Goal: Transaction & Acquisition: Download file/media

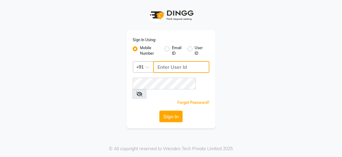
click at [165, 67] on input "Username" at bounding box center [181, 67] width 56 height 12
type input "8147106374"
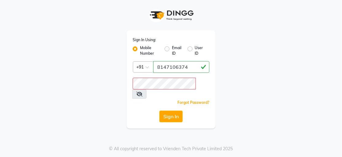
click at [142, 91] on icon at bounding box center [139, 93] width 6 height 5
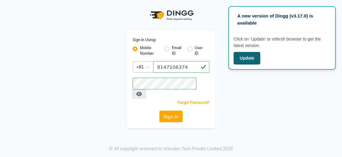
click at [241, 57] on button "Update" at bounding box center [246, 58] width 27 height 13
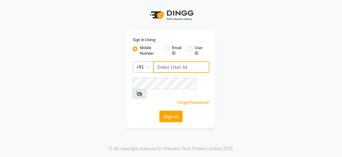
click at [167, 68] on input "Username" at bounding box center [181, 67] width 56 height 12
type input "8147106374"
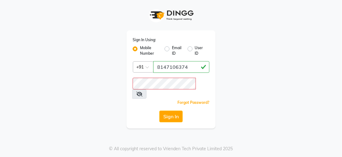
click at [142, 91] on icon at bounding box center [139, 93] width 6 height 5
click at [173, 110] on button "Sign In" at bounding box center [170, 116] width 23 height 12
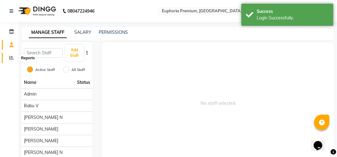
click at [12, 57] on icon at bounding box center [11, 57] width 5 height 5
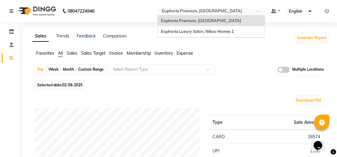
click at [259, 13] on span at bounding box center [260, 13] width 8 height 6
click at [191, 30] on span "Euphoria Luxury Salon, Nikoo Homes 1" at bounding box center [197, 31] width 73 height 5
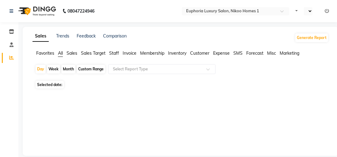
select select "en"
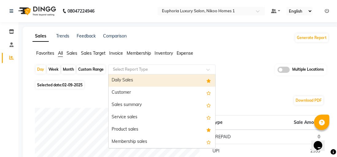
click at [208, 68] on span at bounding box center [210, 71] width 8 height 6
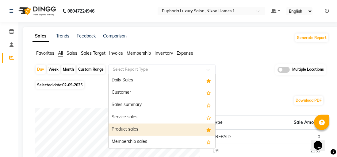
click at [168, 132] on div "Product sales" at bounding box center [162, 129] width 107 height 12
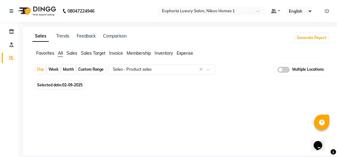
click at [71, 71] on div "Month" at bounding box center [68, 69] width 14 height 9
select select "9"
select select "2025"
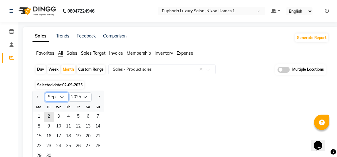
click at [61, 96] on select "Jan Feb Mar Apr May Jun [DATE] Aug Sep Oct Nov Dec" at bounding box center [56, 96] width 23 height 9
select select "8"
click at [45, 92] on select "Jan Feb Mar Apr May Jun [DATE] Aug Sep Oct Nov Dec" at bounding box center [56, 96] width 23 height 9
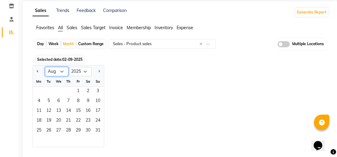
scroll to position [40, 0]
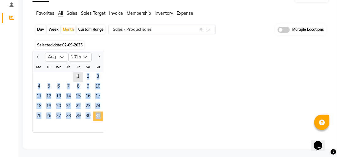
drag, startPoint x: 76, startPoint y: 76, endPoint x: 99, endPoint y: 116, distance: 45.9
click at [99, 116] on ngb-datepicker-month "Mo Tu We Th Fr Sa Su 1 2 3 4 5 6 7 8 9 10 11 12 13 14 15 16 17 18 19 20 21 22 2…" at bounding box center [68, 97] width 71 height 70
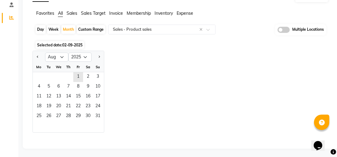
click at [120, 90] on div "Jan Feb Mar Apr May Jun [DATE] Aug Sep Oct Nov [DATE] 2016 2017 2018 2019 2020 …" at bounding box center [181, 92] width 296 height 82
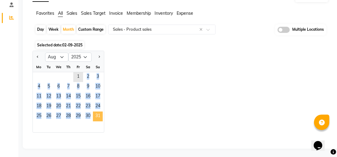
drag, startPoint x: 77, startPoint y: 74, endPoint x: 95, endPoint y: 115, distance: 44.9
click at [95, 115] on ngb-datepicker-month "Mo Tu We Th Fr Sa Su 1 2 3 4 5 6 7 8 9 10 11 12 13 14 15 16 17 18 19 20 21 22 2…" at bounding box center [68, 97] width 71 height 70
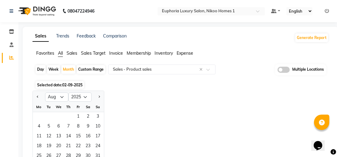
click at [86, 71] on div "Custom Range" at bounding box center [91, 69] width 29 height 9
select select "9"
select select "2025"
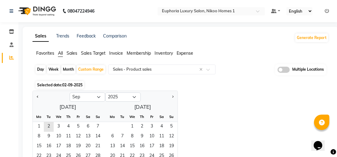
click at [71, 53] on span "Sales" at bounding box center [72, 53] width 11 height 6
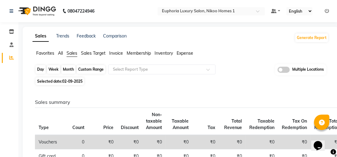
click at [87, 69] on div "Custom Range" at bounding box center [91, 69] width 29 height 9
select select "9"
select select "2025"
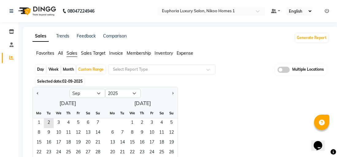
click at [68, 69] on div "Month" at bounding box center [68, 69] width 14 height 9
select select "9"
select select "2025"
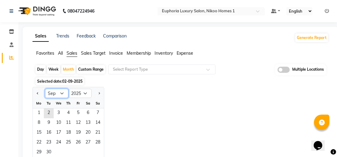
click at [59, 93] on select "Jan Feb Mar Apr May Jun [DATE] Aug Sep Oct Nov Dec" at bounding box center [56, 93] width 23 height 9
select select "8"
click at [45, 89] on select "Jan Feb Mar Apr May Jun [DATE] Aug Sep Oct Nov Dec" at bounding box center [56, 93] width 23 height 9
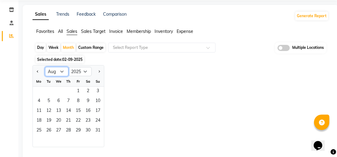
scroll to position [31, 0]
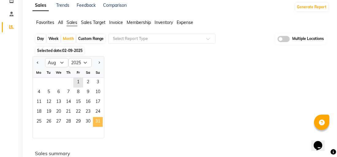
drag, startPoint x: 79, startPoint y: 82, endPoint x: 96, endPoint y: 121, distance: 43.1
click at [96, 121] on ngb-datepicker-month "Mo Tu We Th Fr Sa Su 1 2 3 4 5 6 7 8 9 10 11 12 13 14 15 16 17 18 19 20 21 22 2…" at bounding box center [68, 102] width 71 height 70
click at [209, 39] on span at bounding box center [210, 40] width 8 height 6
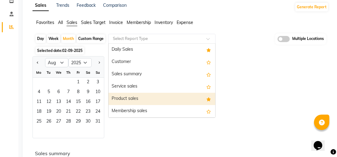
click at [121, 97] on div "Product sales" at bounding box center [162, 99] width 107 height 12
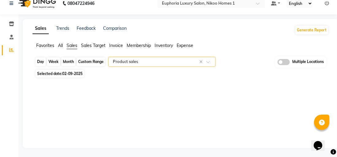
click at [65, 62] on div "Month" at bounding box center [68, 61] width 14 height 9
select select "9"
select select "2025"
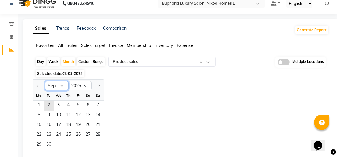
click at [63, 86] on select "Jan Feb Mar Apr May Jun [DATE] Aug Sep Oct Nov Dec" at bounding box center [56, 85] width 23 height 9
select select "8"
click at [45, 81] on select "Jan Feb Mar Apr May Jun [DATE] Aug Sep Oct Nov Dec" at bounding box center [56, 85] width 23 height 9
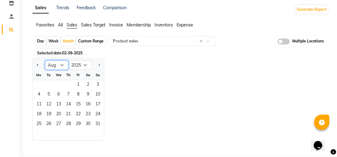
scroll to position [36, 0]
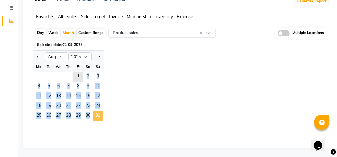
drag, startPoint x: 77, startPoint y: 77, endPoint x: 96, endPoint y: 115, distance: 42.7
click at [96, 115] on ngb-datepicker-month "Mo Tu We Th Fr Sa Su 1 2 3 4 5 6 7 8 9 10 11 12 13 14 15 16 17 18 19 20 21 22 2…" at bounding box center [68, 97] width 71 height 70
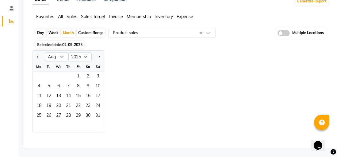
click at [143, 90] on div "Jan Feb Mar Apr May Jun [DATE] Aug Sep Oct Nov [DATE] 2016 2017 2018 2019 2020 …" at bounding box center [181, 91] width 296 height 82
drag, startPoint x: 79, startPoint y: 75, endPoint x: 102, endPoint y: 115, distance: 46.2
click at [102, 117] on ngb-datepicker-month "Mo Tu We Th Fr Sa Su 1 2 3 4 5 6 7 8 9 10 11 12 13 14 15 16 17 18 19 20 21 22 2…" at bounding box center [68, 97] width 71 height 70
click at [209, 33] on span at bounding box center [210, 35] width 8 height 6
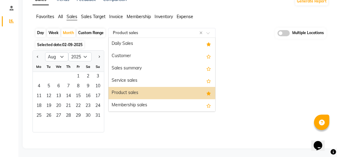
click at [133, 93] on div "Product sales" at bounding box center [162, 93] width 107 height 12
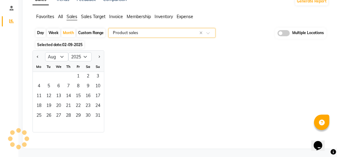
scroll to position [0, 0]
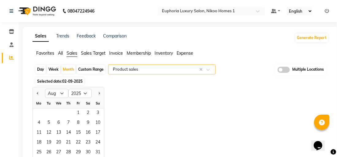
click at [43, 38] on link "Sales" at bounding box center [41, 36] width 16 height 11
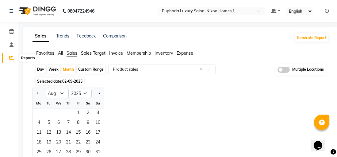
click at [16, 59] on span at bounding box center [11, 57] width 11 height 7
click at [67, 51] on span "Sales" at bounding box center [72, 53] width 11 height 6
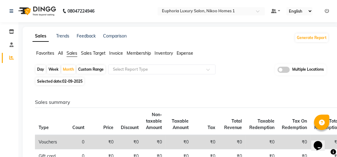
click at [86, 70] on div "Custom Range" at bounding box center [91, 69] width 29 height 9
select select "9"
select select "2025"
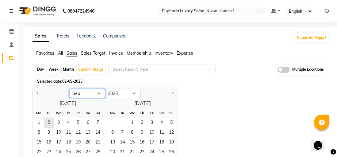
click at [100, 93] on select "Jan Feb Mar Apr May Jun [DATE] Aug Sep Oct Nov Dec" at bounding box center [88, 93] width 36 height 9
select select "8"
click at [70, 89] on select "Jan Feb Mar Apr May Jun [DATE] Aug Sep Oct Nov Dec" at bounding box center [88, 93] width 36 height 9
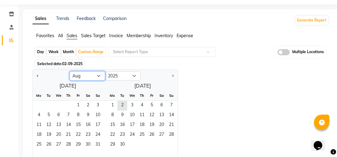
scroll to position [31, 0]
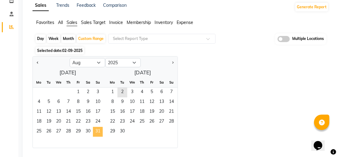
drag, startPoint x: 82, startPoint y: 93, endPoint x: 94, endPoint y: 130, distance: 39.1
click at [94, 130] on ngb-datepicker-month "Mo Tu We Th Fr Sa Su 1 2 3 4 5 6 7 8 9 10 11 12 13 14 15 16 17 18 19 20 21 22 2…" at bounding box center [68, 112] width 70 height 70
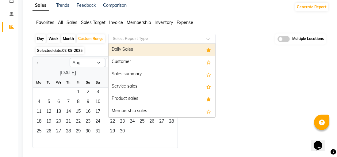
click at [210, 38] on span at bounding box center [210, 40] width 8 height 6
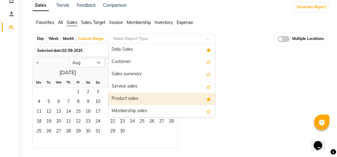
click at [126, 98] on div "Product sales" at bounding box center [162, 99] width 107 height 12
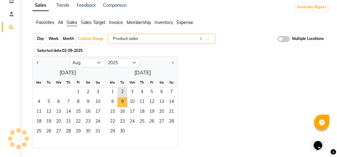
scroll to position [8, 0]
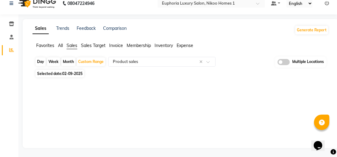
click at [65, 63] on div "Month" at bounding box center [68, 61] width 14 height 9
select select "9"
select select "2025"
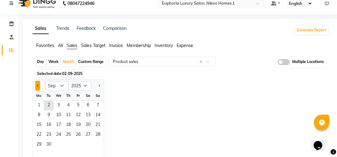
click at [39, 86] on button "Previous month" at bounding box center [37, 86] width 5 height 10
select select "8"
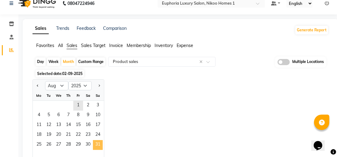
drag, startPoint x: 80, startPoint y: 103, endPoint x: 94, endPoint y: 147, distance: 46.7
click at [94, 147] on ngb-datepicker-month "Mo Tu We Th Fr Sa Su 1 2 3 4 5 6 7 8 9 10 11 12 13 14 15 16 17 18 19 20 21 22 2…" at bounding box center [68, 125] width 71 height 70
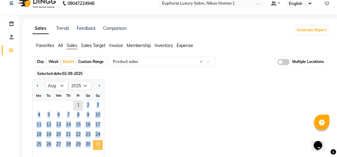
drag, startPoint x: 77, startPoint y: 105, endPoint x: 96, endPoint y: 143, distance: 42.4
click at [96, 143] on ngb-datepicker-month "Mo Tu We Th Fr Sa Su 1 2 3 4 5 6 7 8 9 10 11 12 13 14 15 16 17 18 19 20 21 22 2…" at bounding box center [68, 125] width 71 height 70
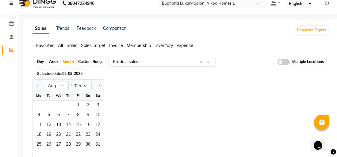
click at [65, 104] on div "1 2 3" at bounding box center [68, 106] width 71 height 10
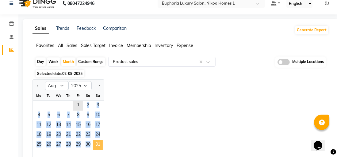
drag, startPoint x: 77, startPoint y: 105, endPoint x: 94, endPoint y: 141, distance: 39.9
click at [94, 141] on ngb-datepicker-month "Mo Tu We Th Fr Sa Su 1 2 3 4 5 6 7 8 9 10 11 12 13 14 15 16 17 18 19 20 21 22 2…" at bounding box center [68, 125] width 71 height 70
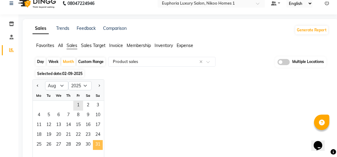
click at [99, 146] on span "31" at bounding box center [98, 145] width 10 height 10
select select "full_report"
select select "csv"
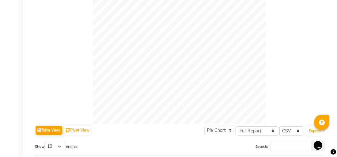
scroll to position [179, 0]
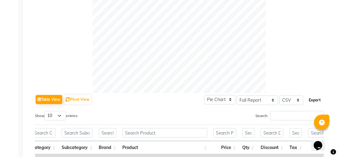
click at [314, 100] on button "Export" at bounding box center [314, 100] width 17 height 10
